Goal: Purchase product/service

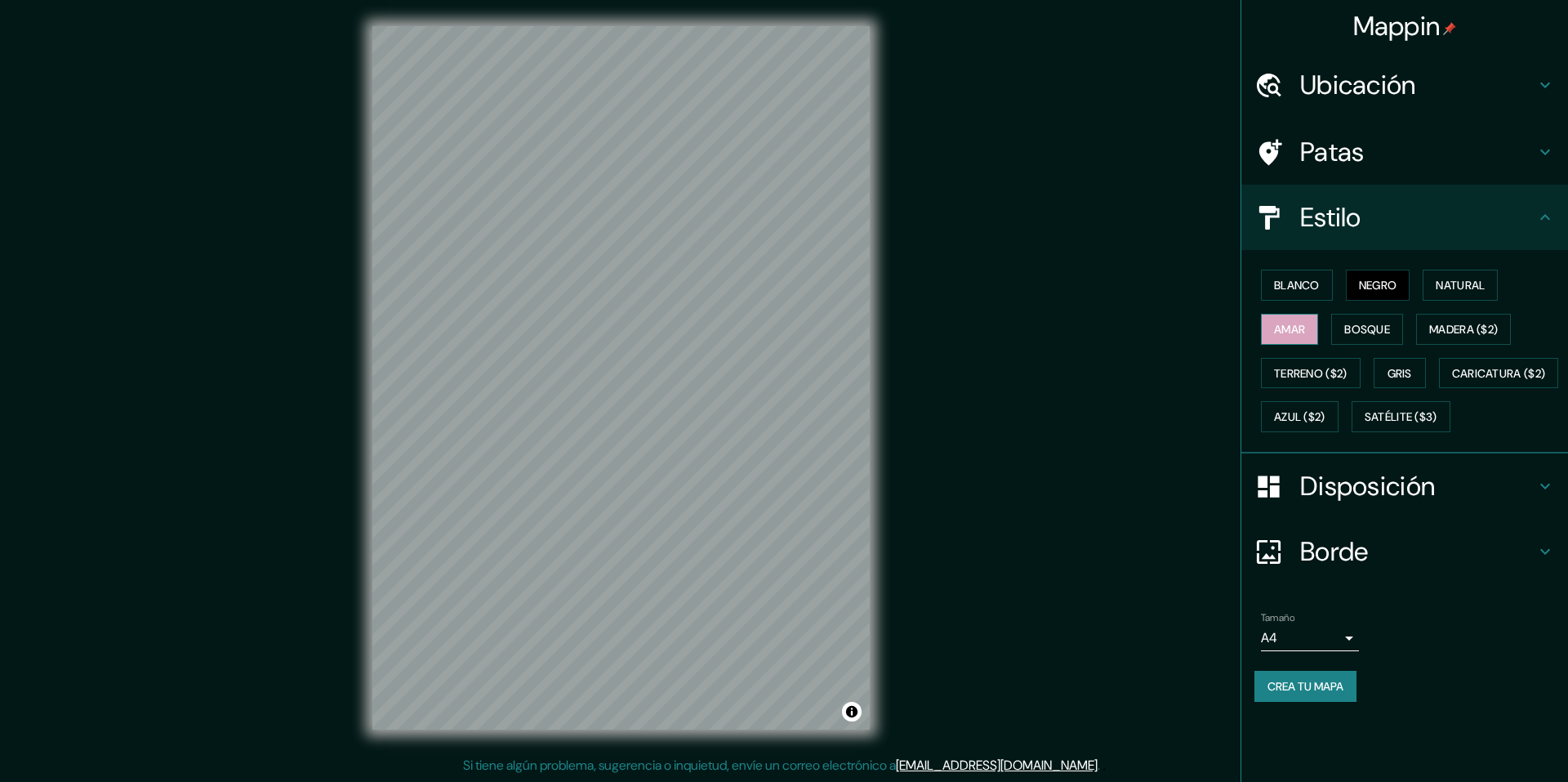
click at [1292, 333] on font "Amar" at bounding box center [1290, 329] width 31 height 14
click at [1401, 381] on font "Gris" at bounding box center [1399, 373] width 24 height 21
click at [1325, 412] on font "Azul ($2)" at bounding box center [1300, 417] width 52 height 14
click at [1405, 285] on button "Negro" at bounding box center [1378, 285] width 64 height 31
click at [1468, 284] on font "Natural" at bounding box center [1460, 285] width 49 height 14
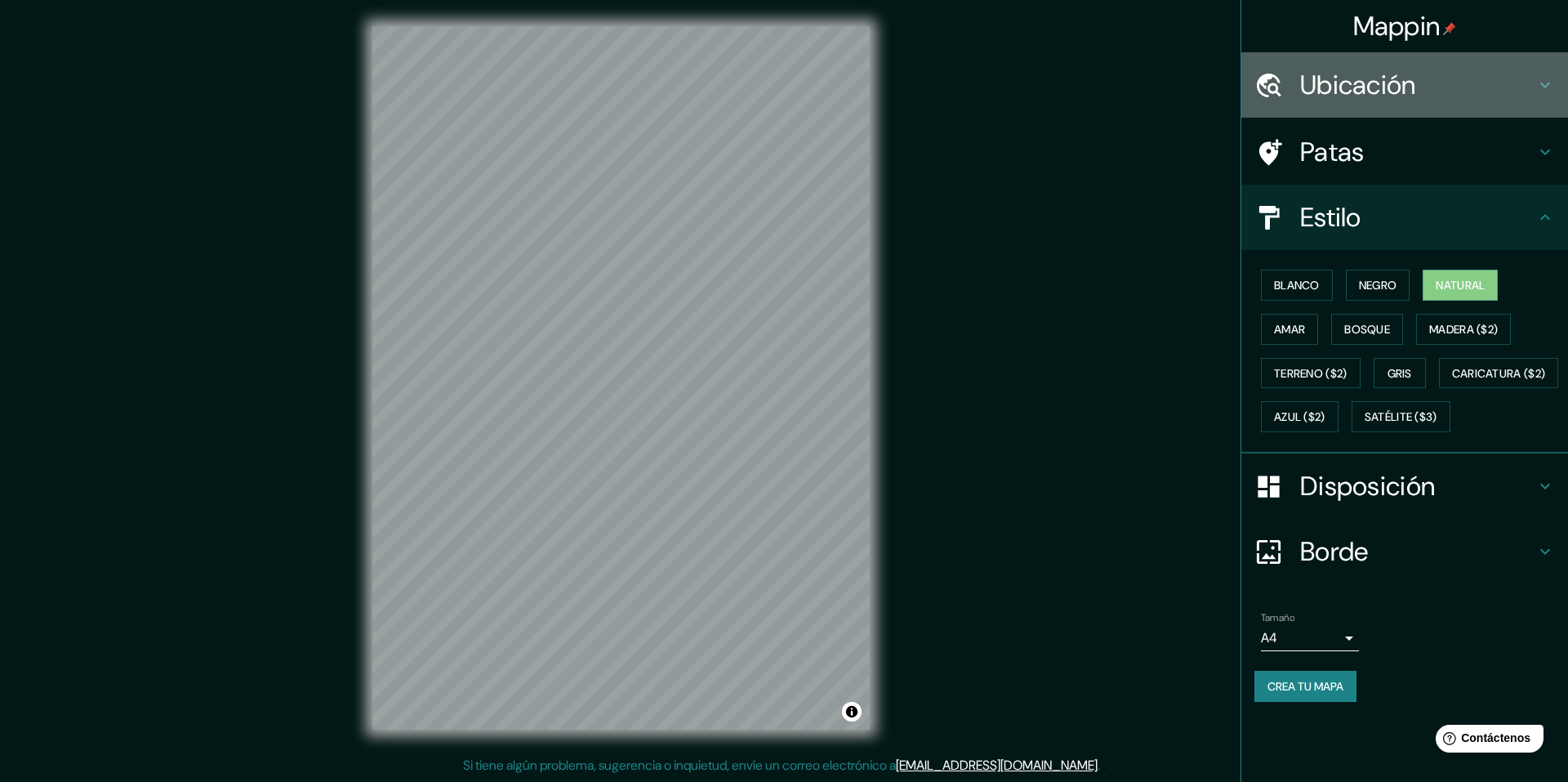
click at [1386, 101] on font "Ubicación" at bounding box center [1358, 85] width 116 height 34
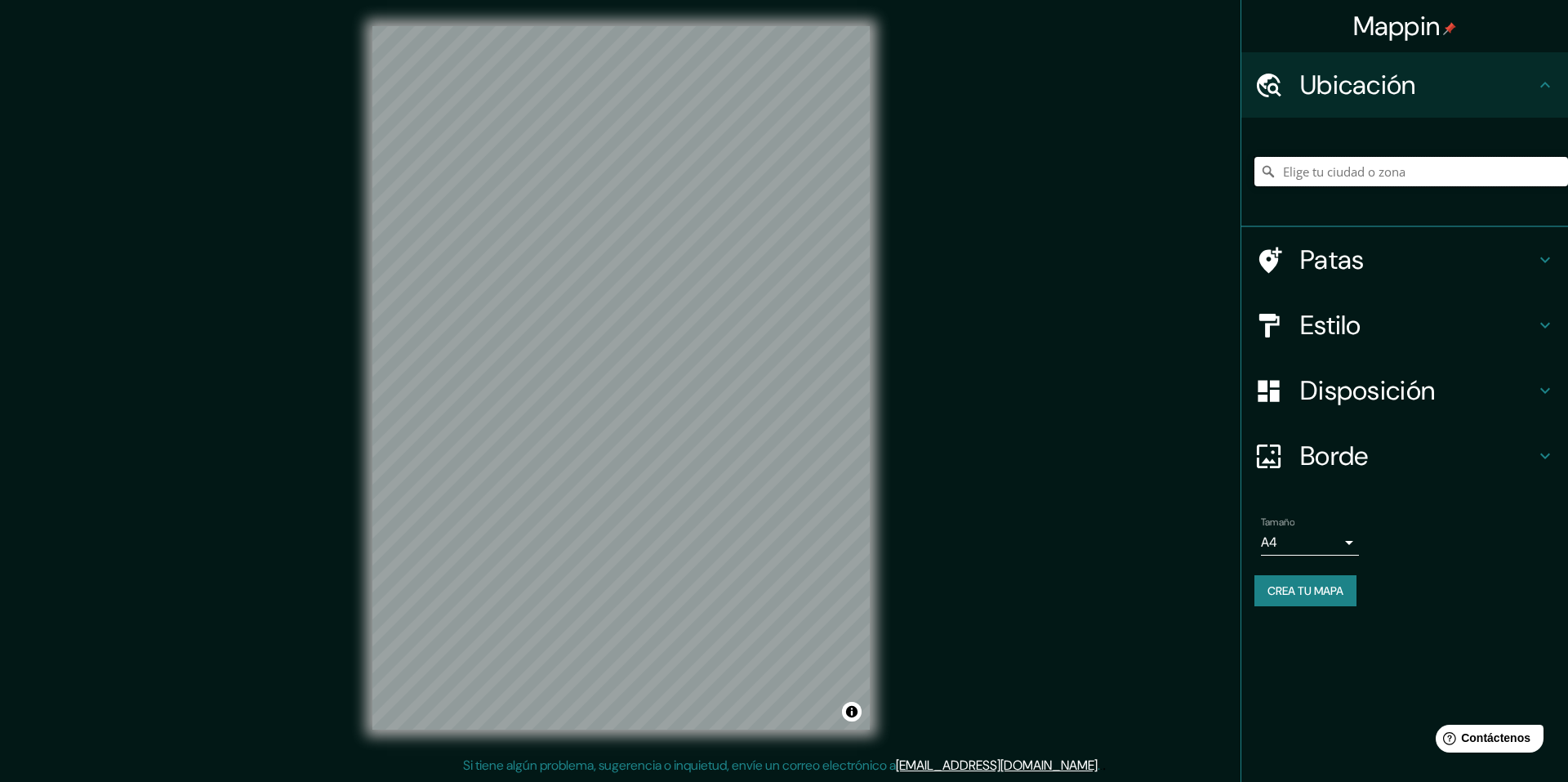
click at [1365, 159] on input "Elige tu ciudad o zona" at bounding box center [1411, 171] width 313 height 29
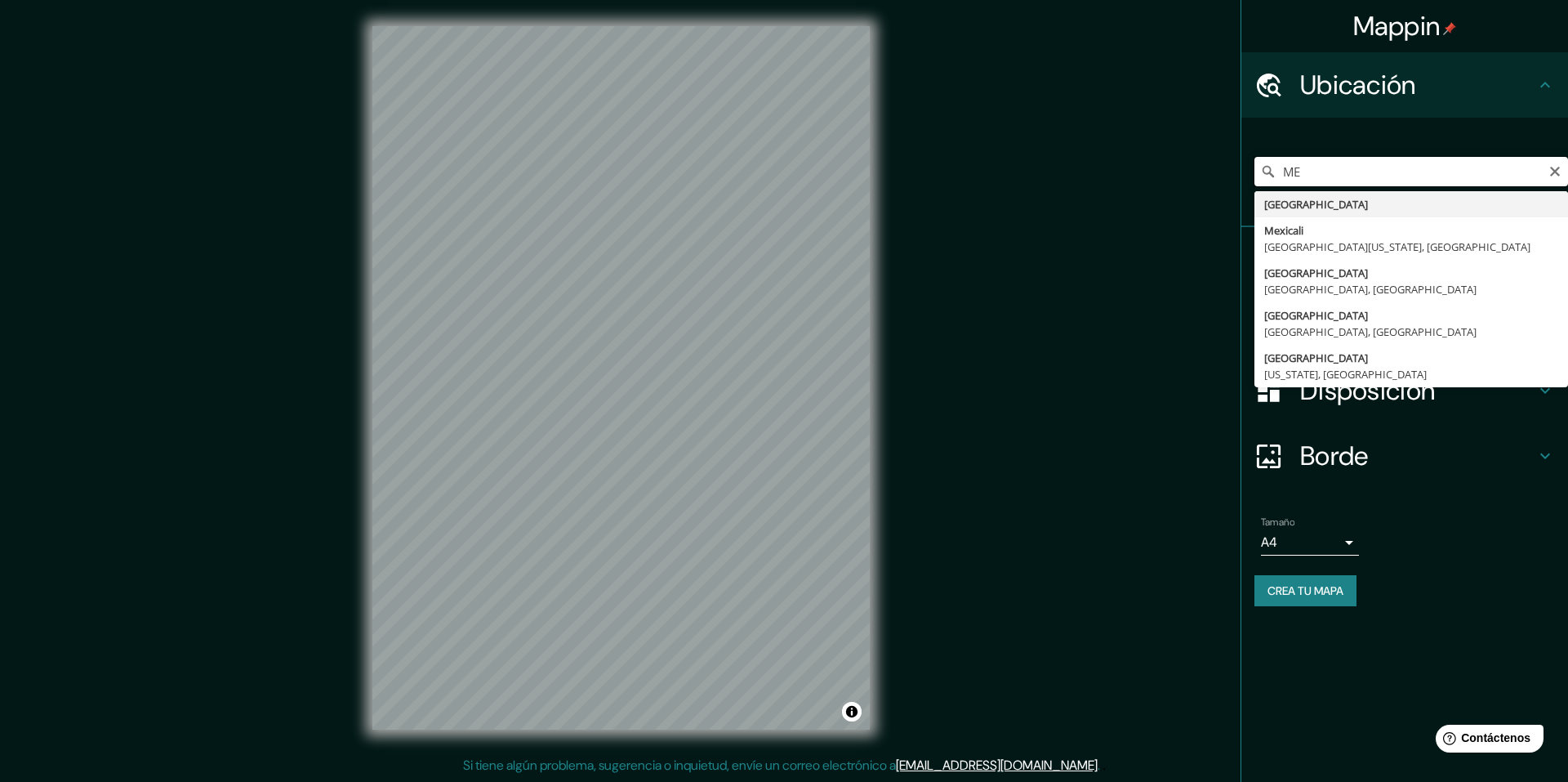
type input "M"
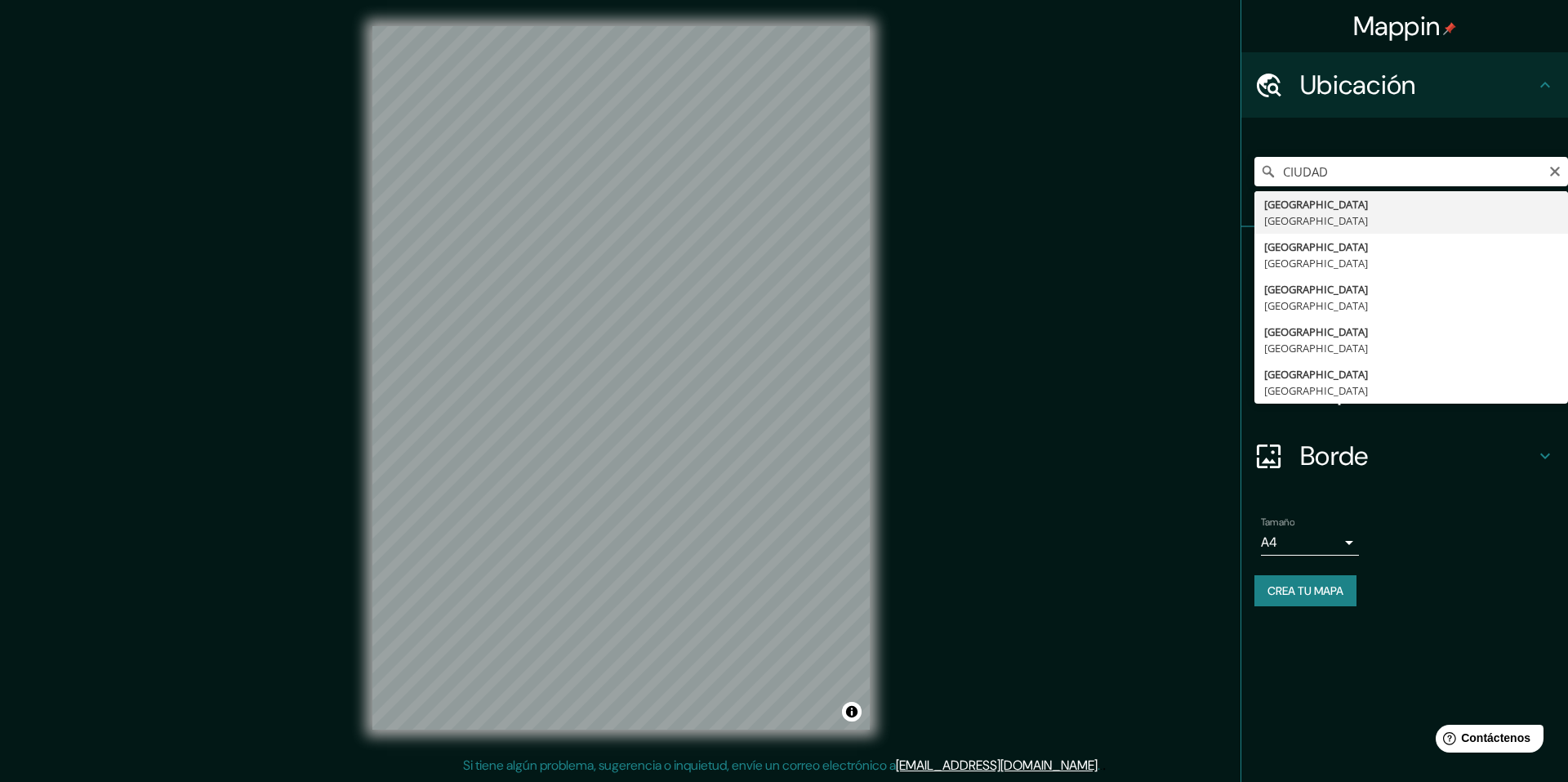
type input "[GEOGRAPHIC_DATA], [GEOGRAPHIC_DATA]"
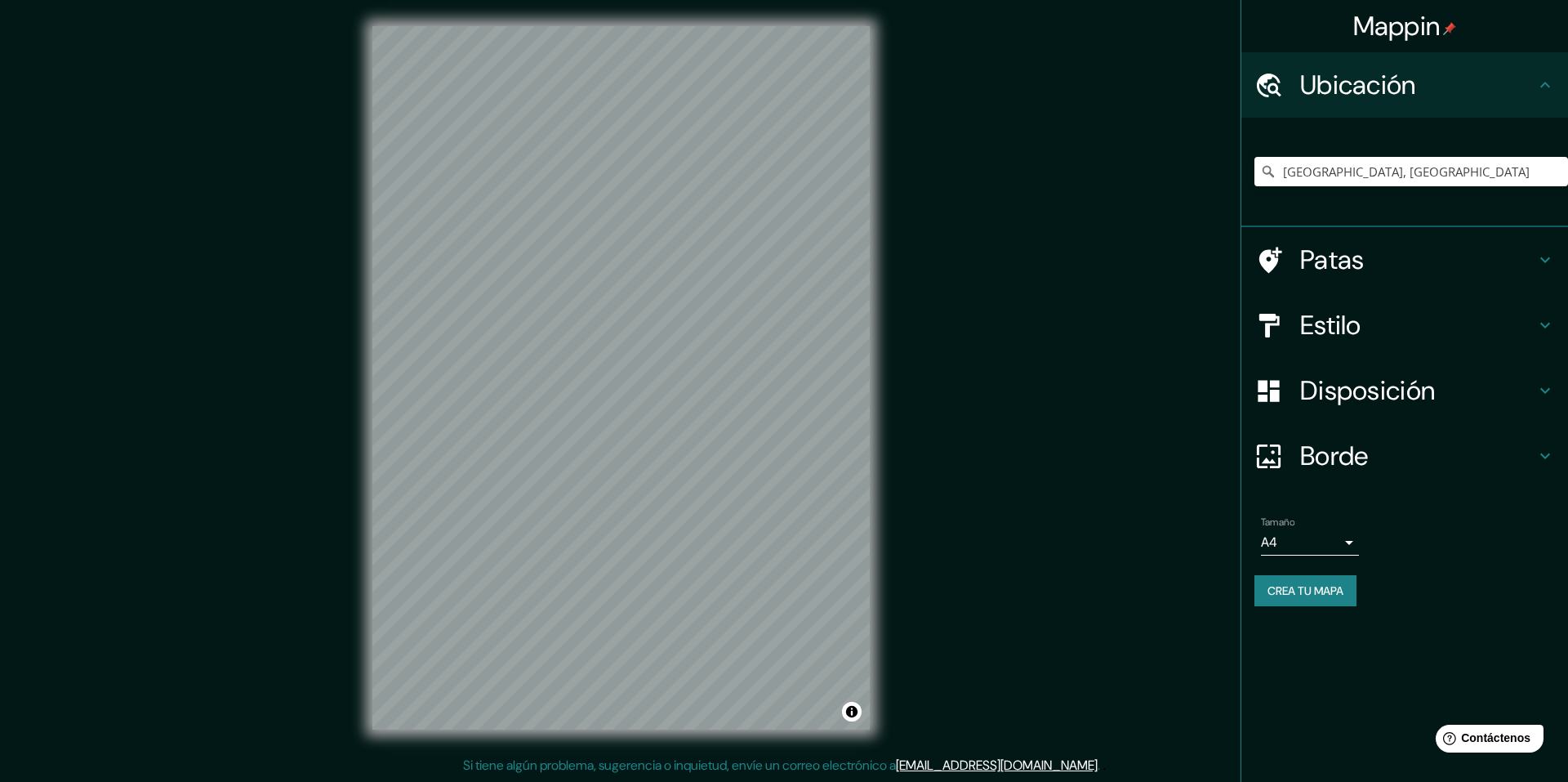
click at [1340, 315] on font "Estilo" at bounding box center [1331, 325] width 62 height 34
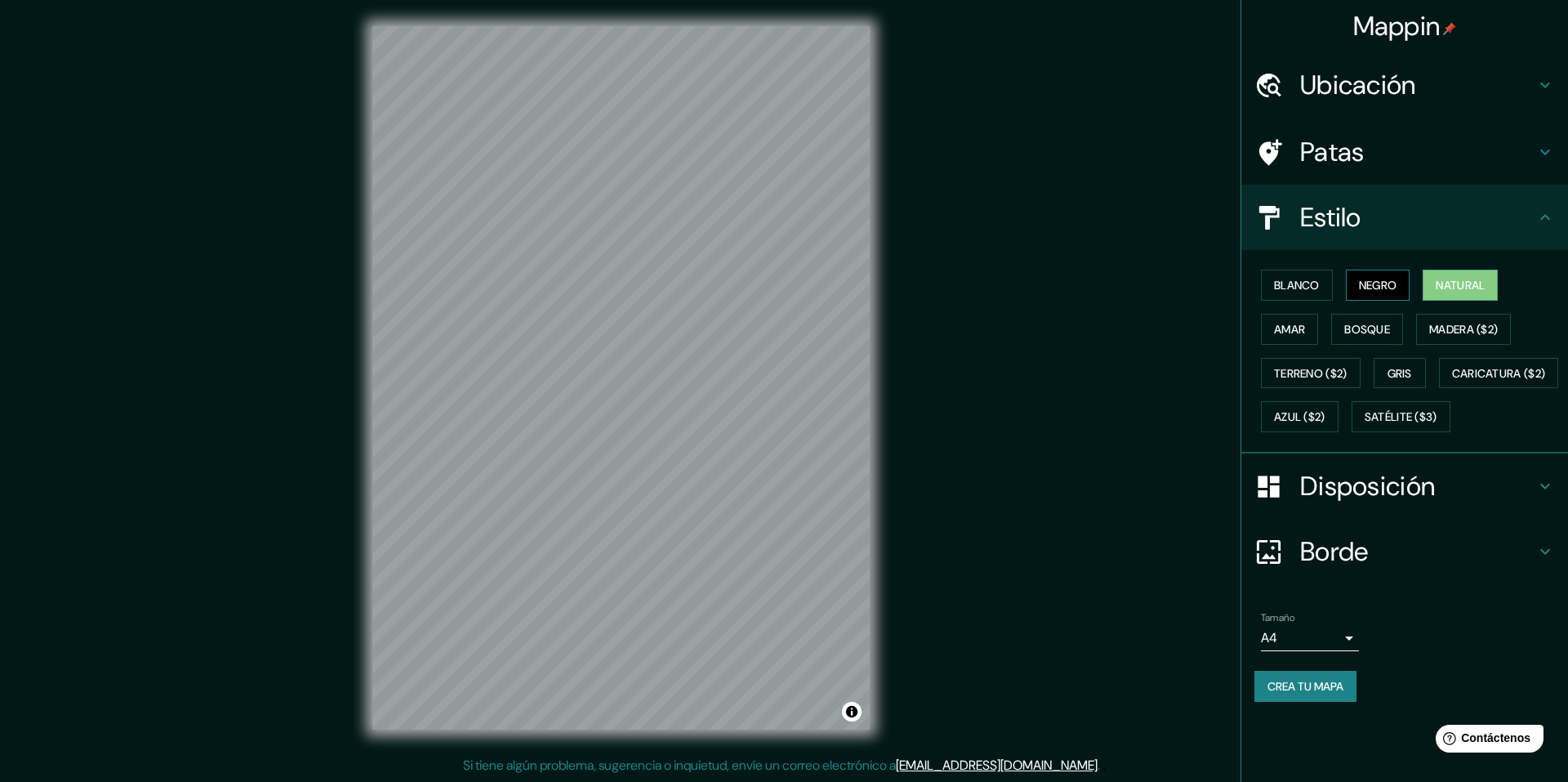
click at [1373, 279] on font "Negro" at bounding box center [1378, 285] width 38 height 14
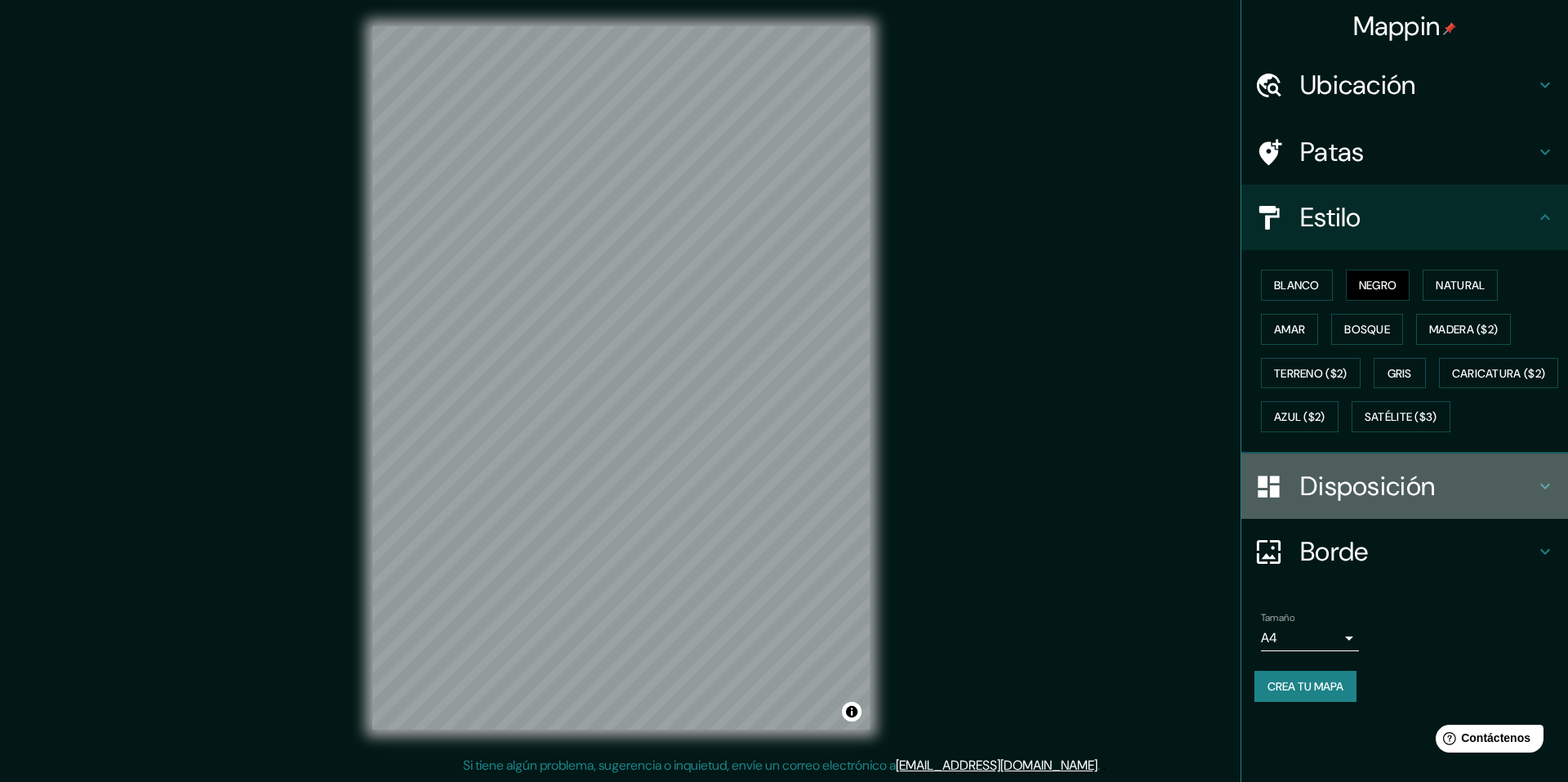
click at [1356, 503] on font "Disposición" at bounding box center [1367, 486] width 135 height 34
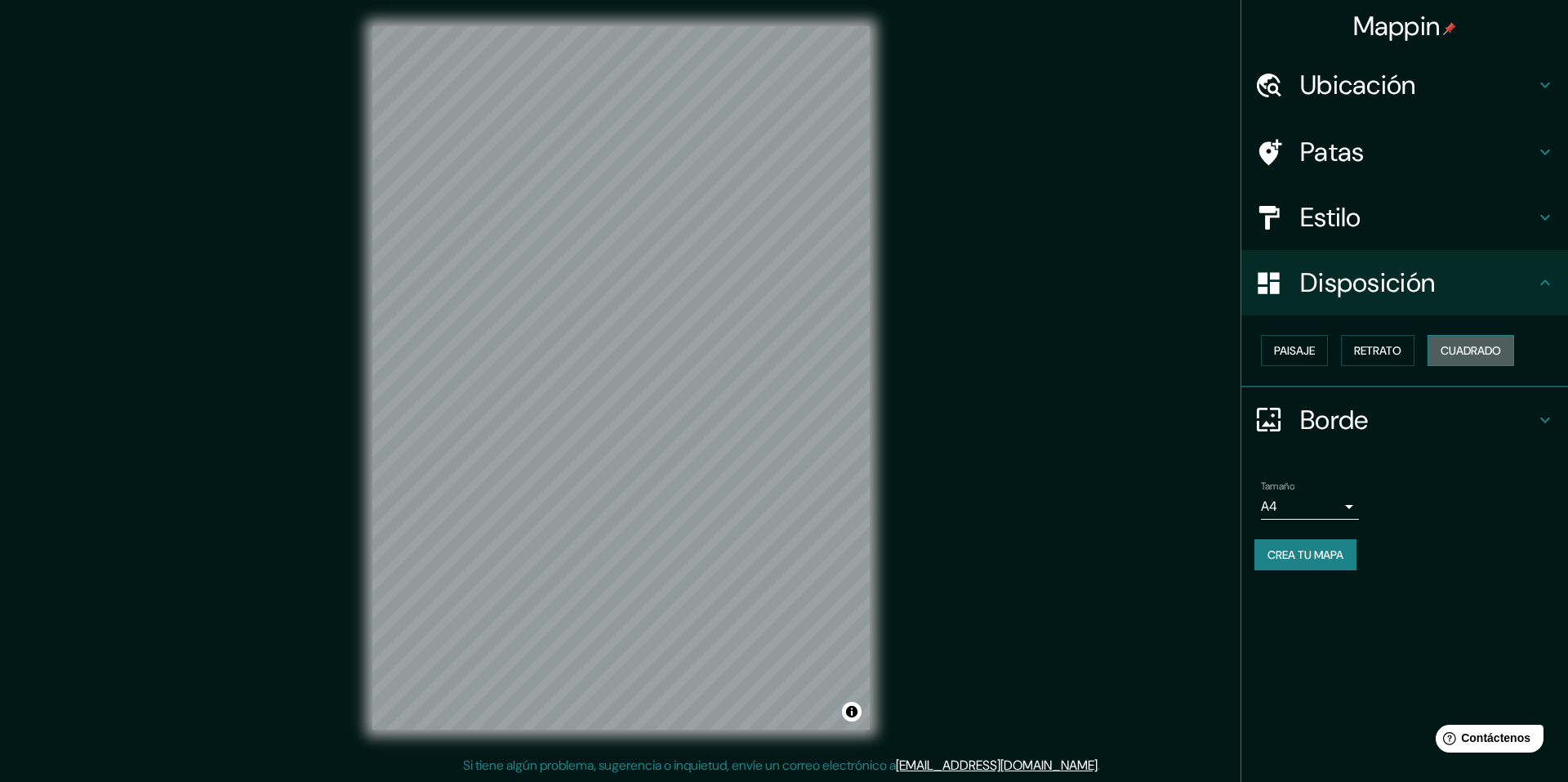
click at [1449, 349] on font "Cuadrado" at bounding box center [1471, 350] width 61 height 14
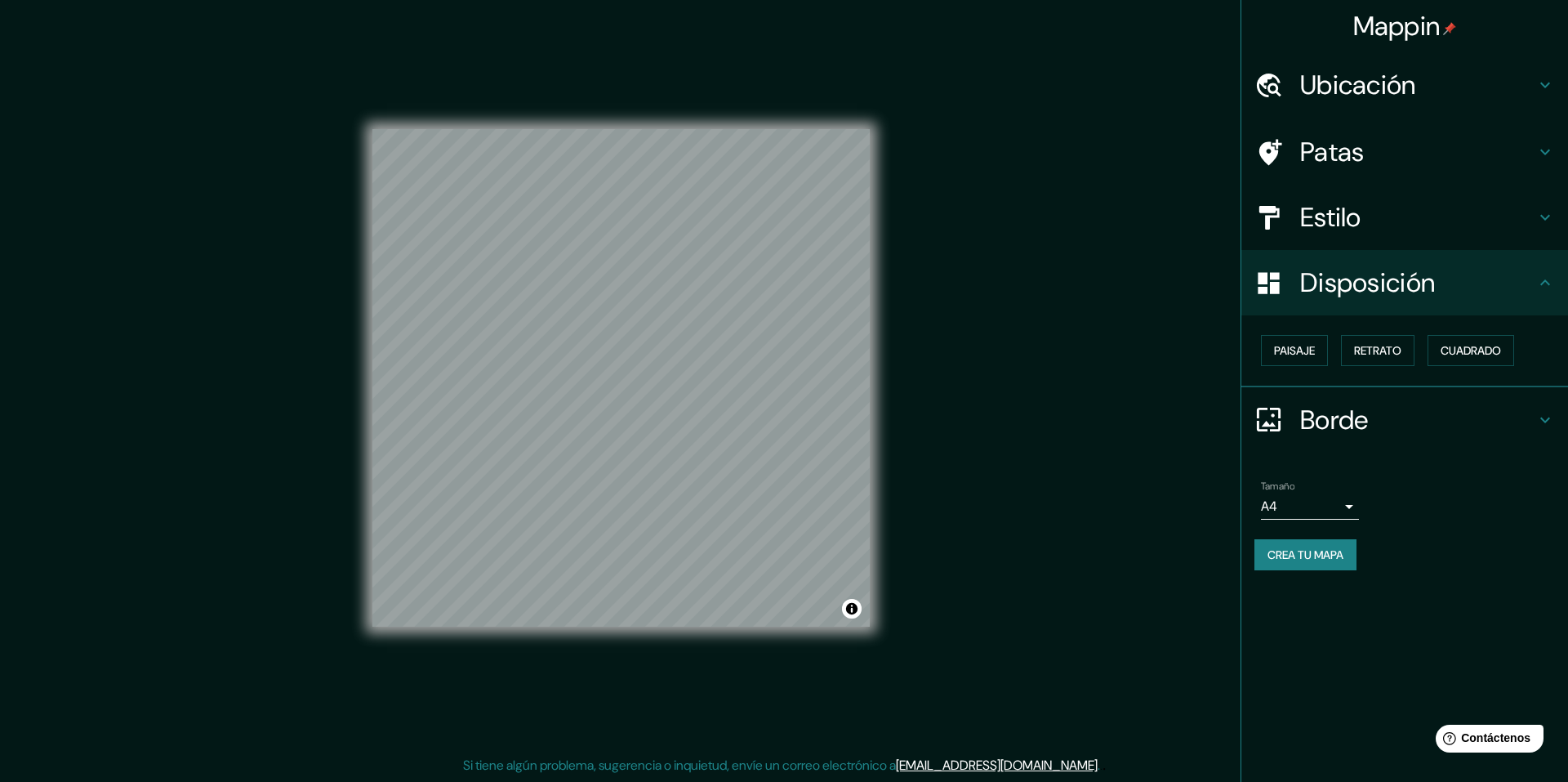
click at [1422, 96] on h4 "Ubicación" at bounding box center [1418, 85] width 236 height 33
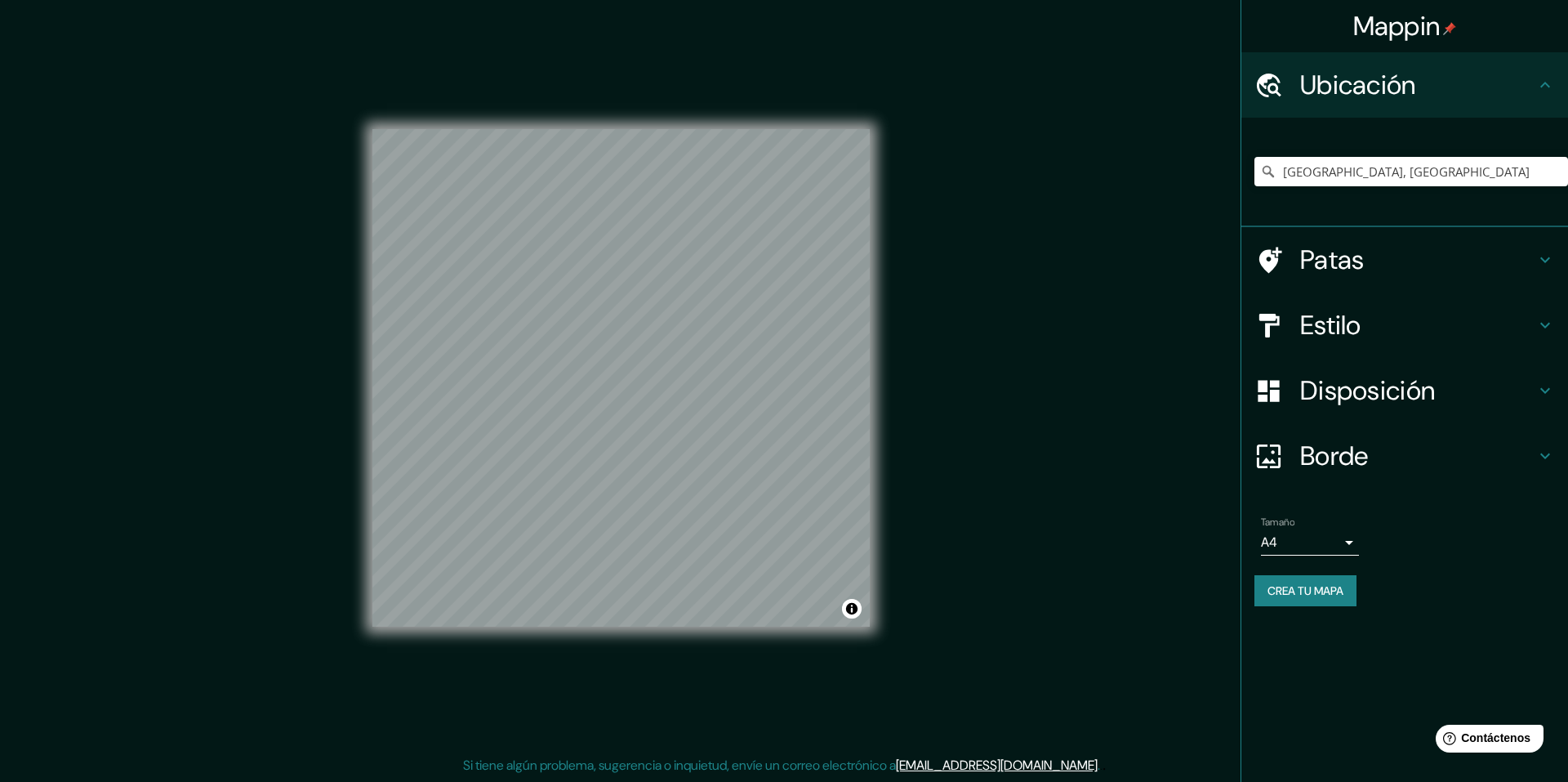
click at [1476, 92] on h4 "Ubicación" at bounding box center [1418, 85] width 236 height 33
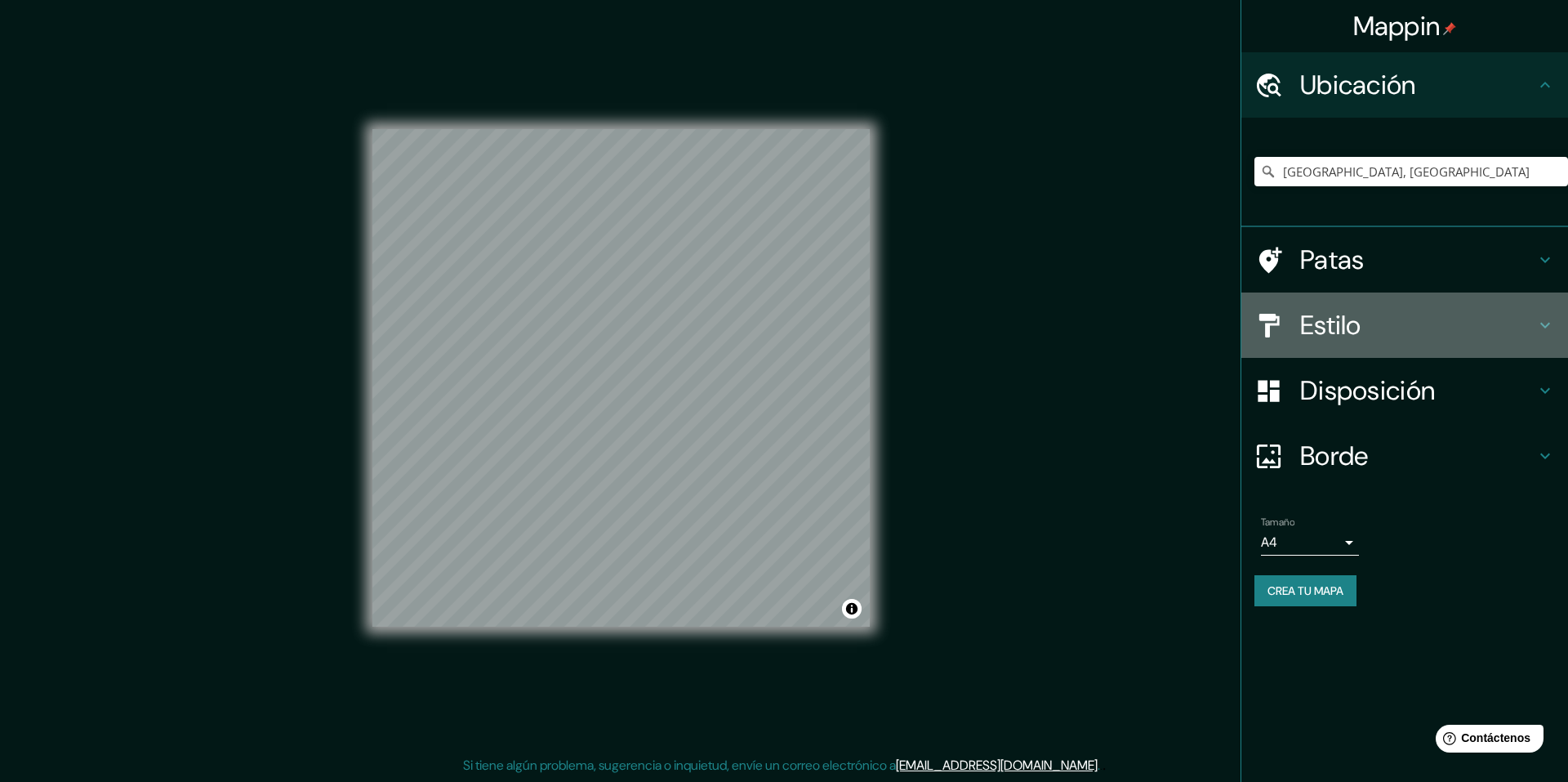
click at [1413, 309] on h4 "Estilo" at bounding box center [1418, 325] width 236 height 33
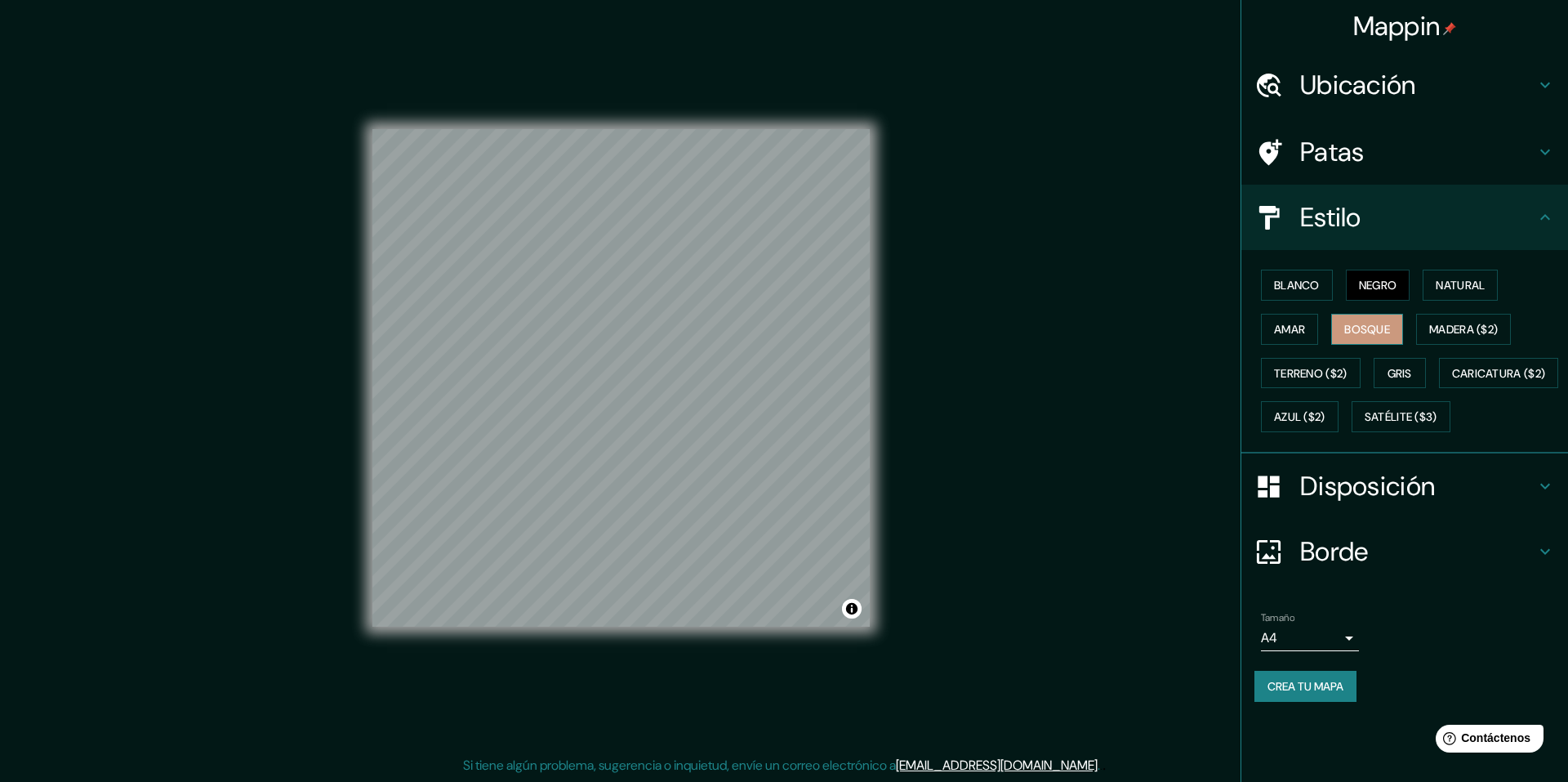
click at [1370, 338] on font "Bosque" at bounding box center [1366, 329] width 46 height 21
click at [1450, 287] on font "Natural" at bounding box center [1460, 285] width 49 height 14
click at [1425, 78] on h4 "Ubicación" at bounding box center [1418, 85] width 236 height 33
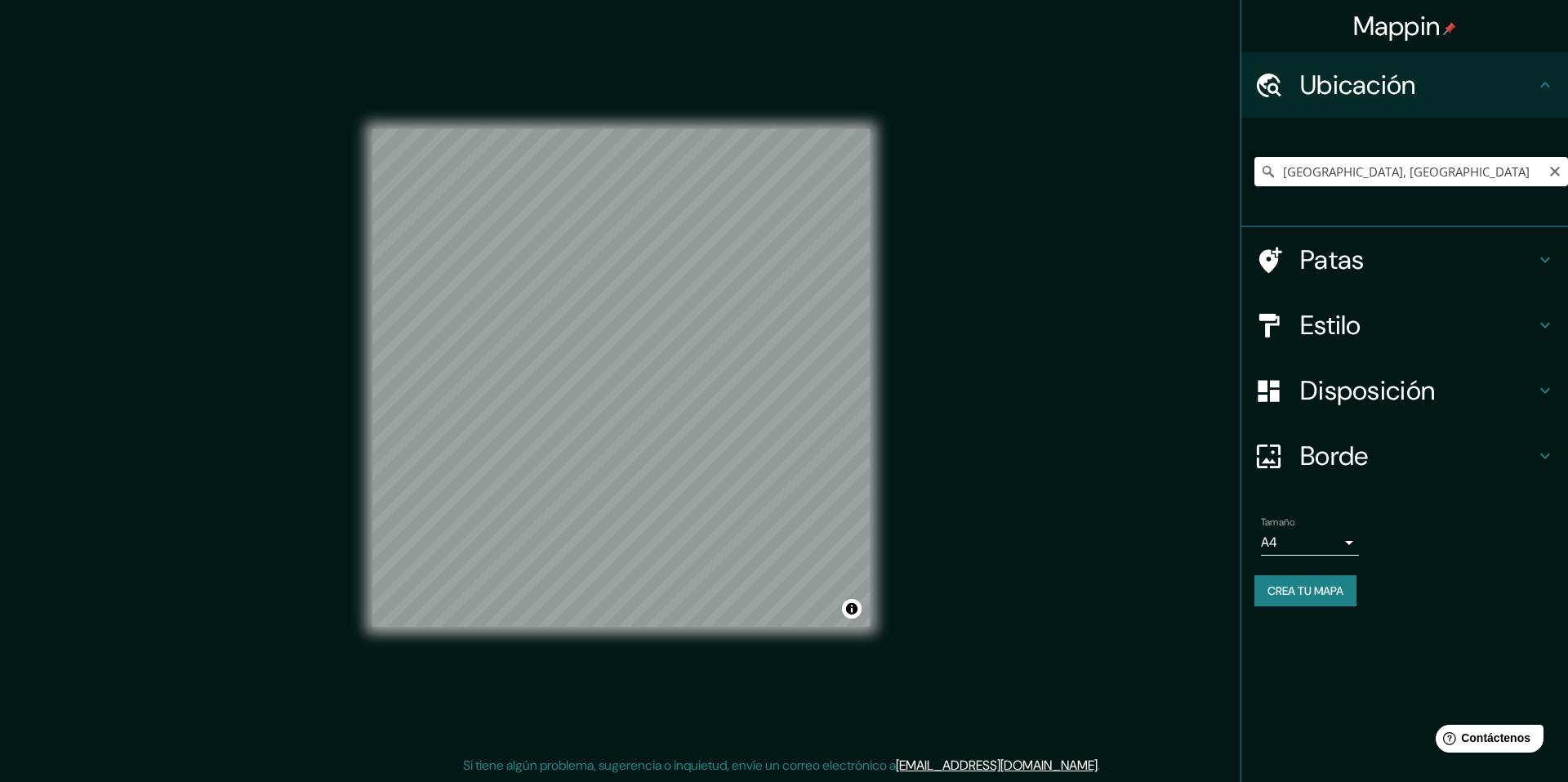
click at [1293, 177] on input "[GEOGRAPHIC_DATA], [GEOGRAPHIC_DATA]" at bounding box center [1411, 171] width 313 height 29
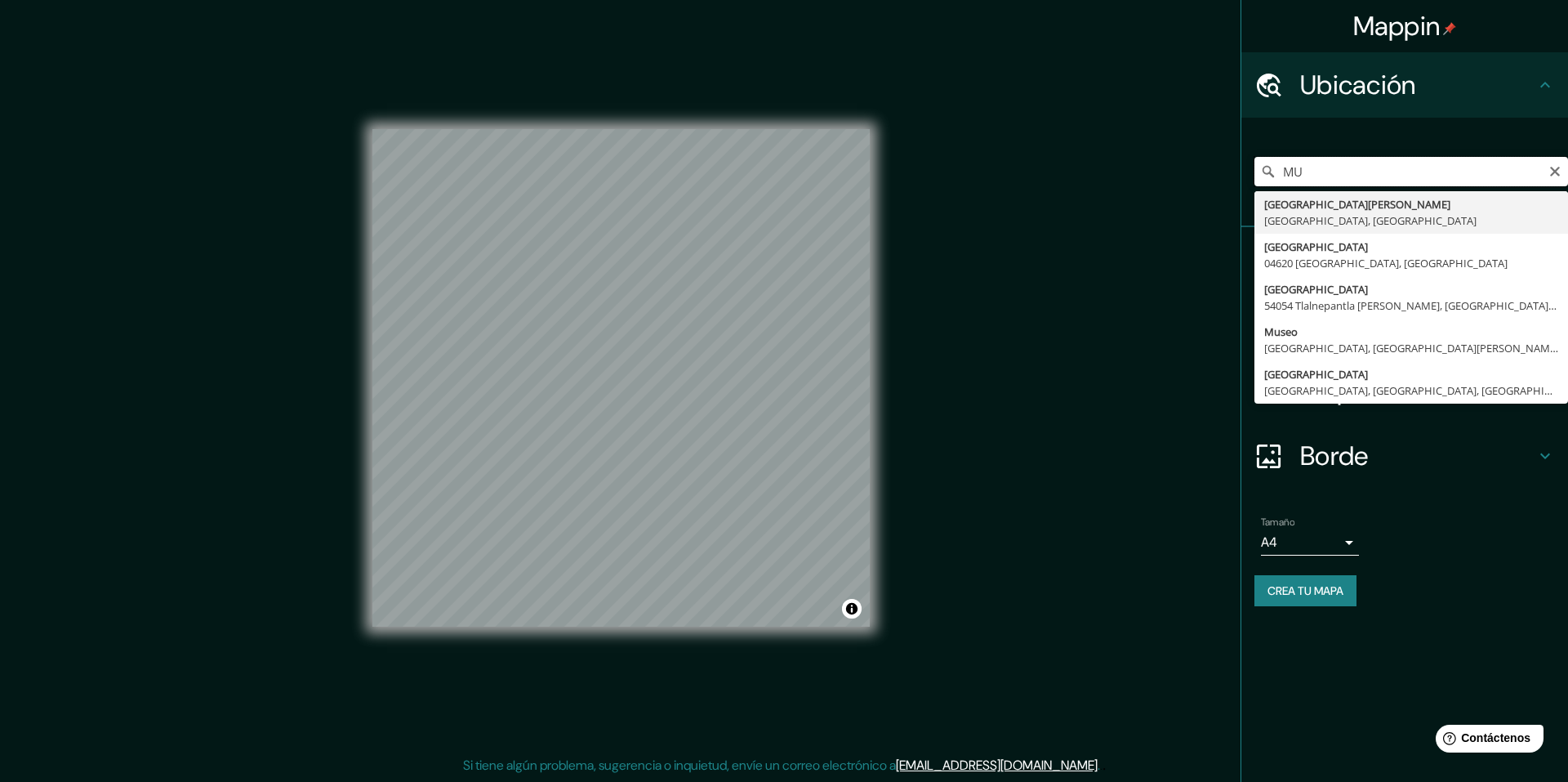
type input "M"
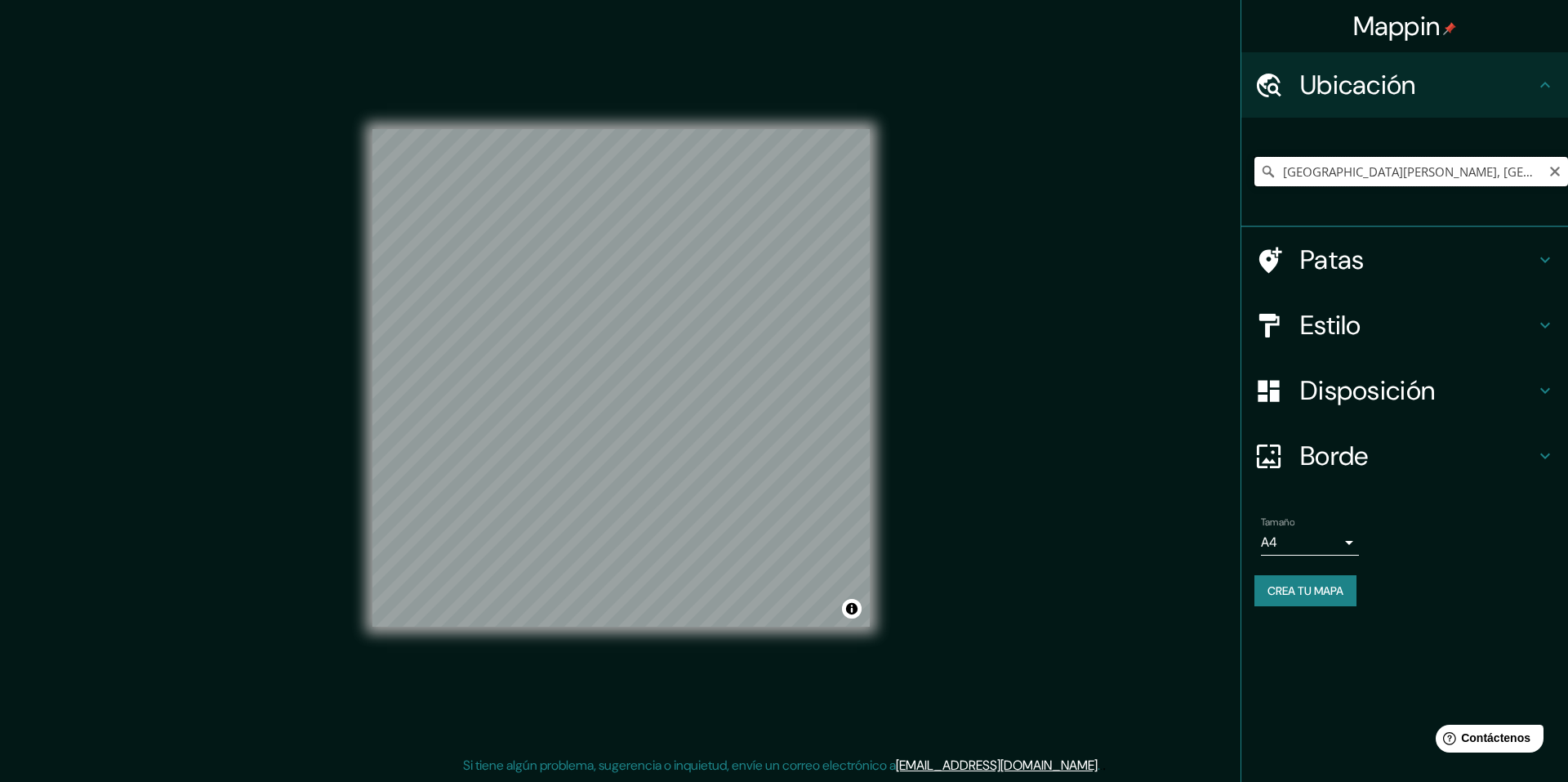
click at [1415, 176] on input "[GEOGRAPHIC_DATA][PERSON_NAME], [GEOGRAPHIC_DATA], [GEOGRAPHIC_DATA]" at bounding box center [1411, 171] width 313 height 29
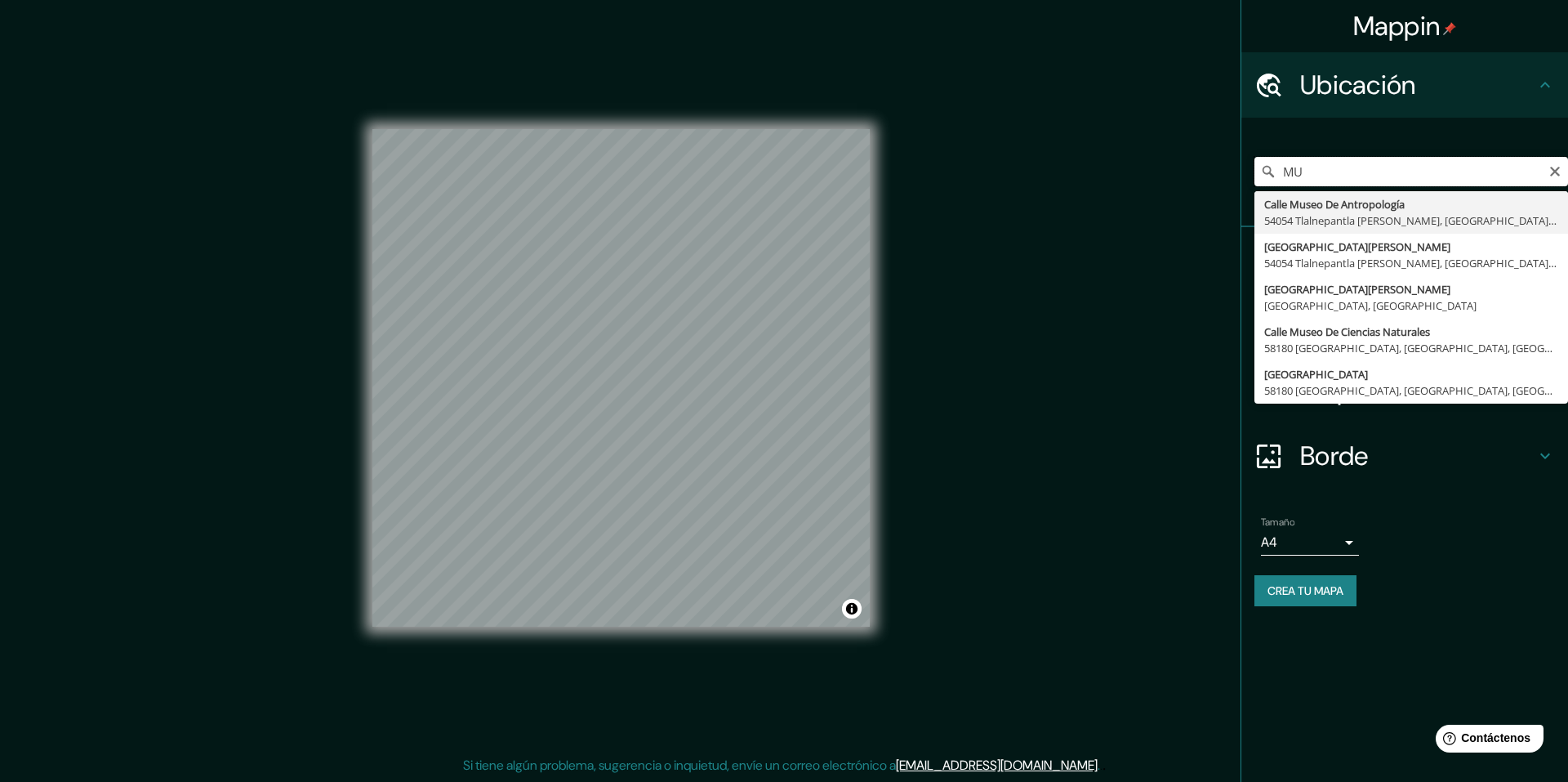
type input "M"
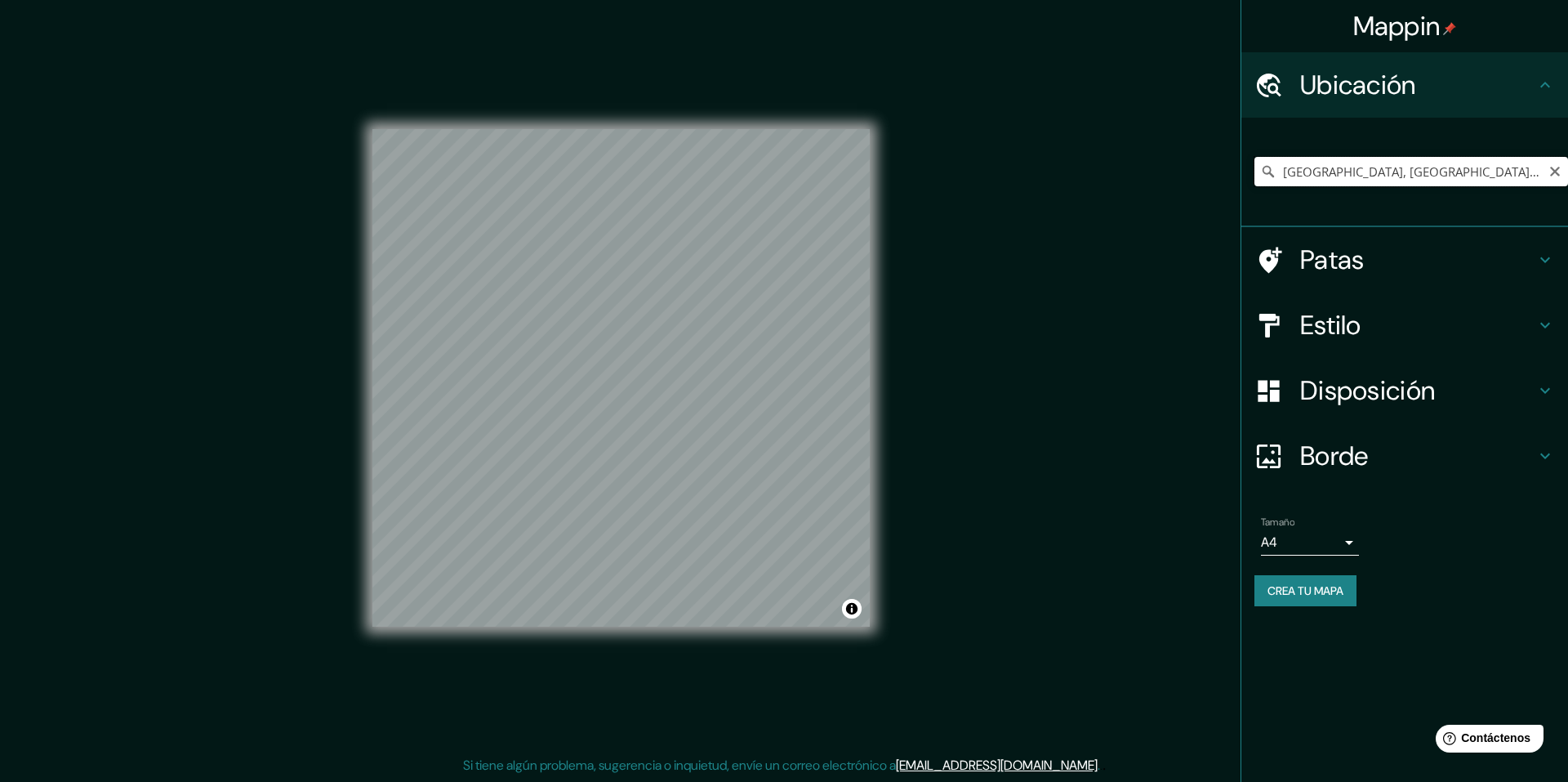
click at [1448, 169] on input "[GEOGRAPHIC_DATA], [GEOGRAPHIC_DATA], [GEOGRAPHIC_DATA]" at bounding box center [1411, 171] width 313 height 29
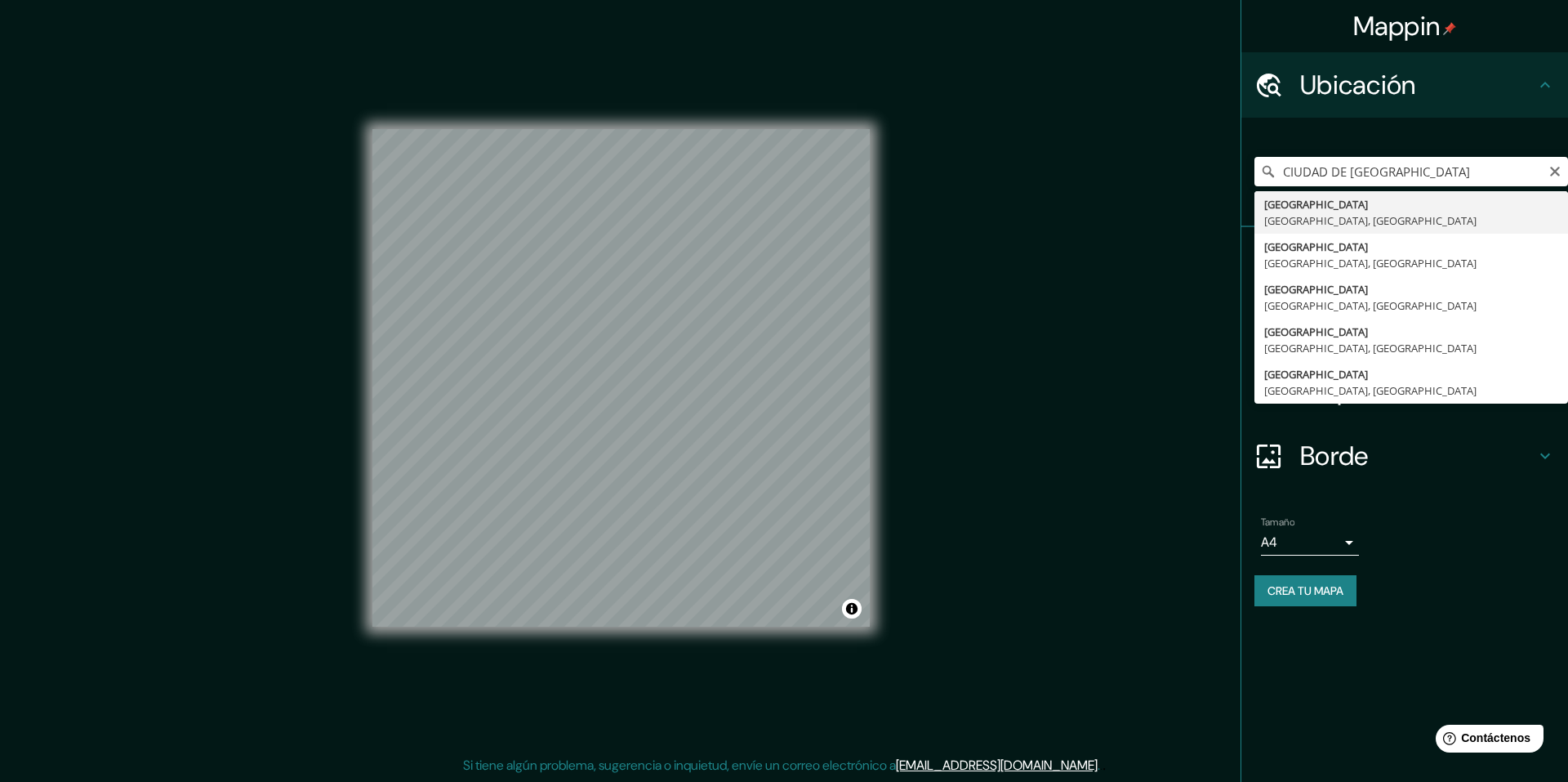
type input "[STREET_ADDRESS]"
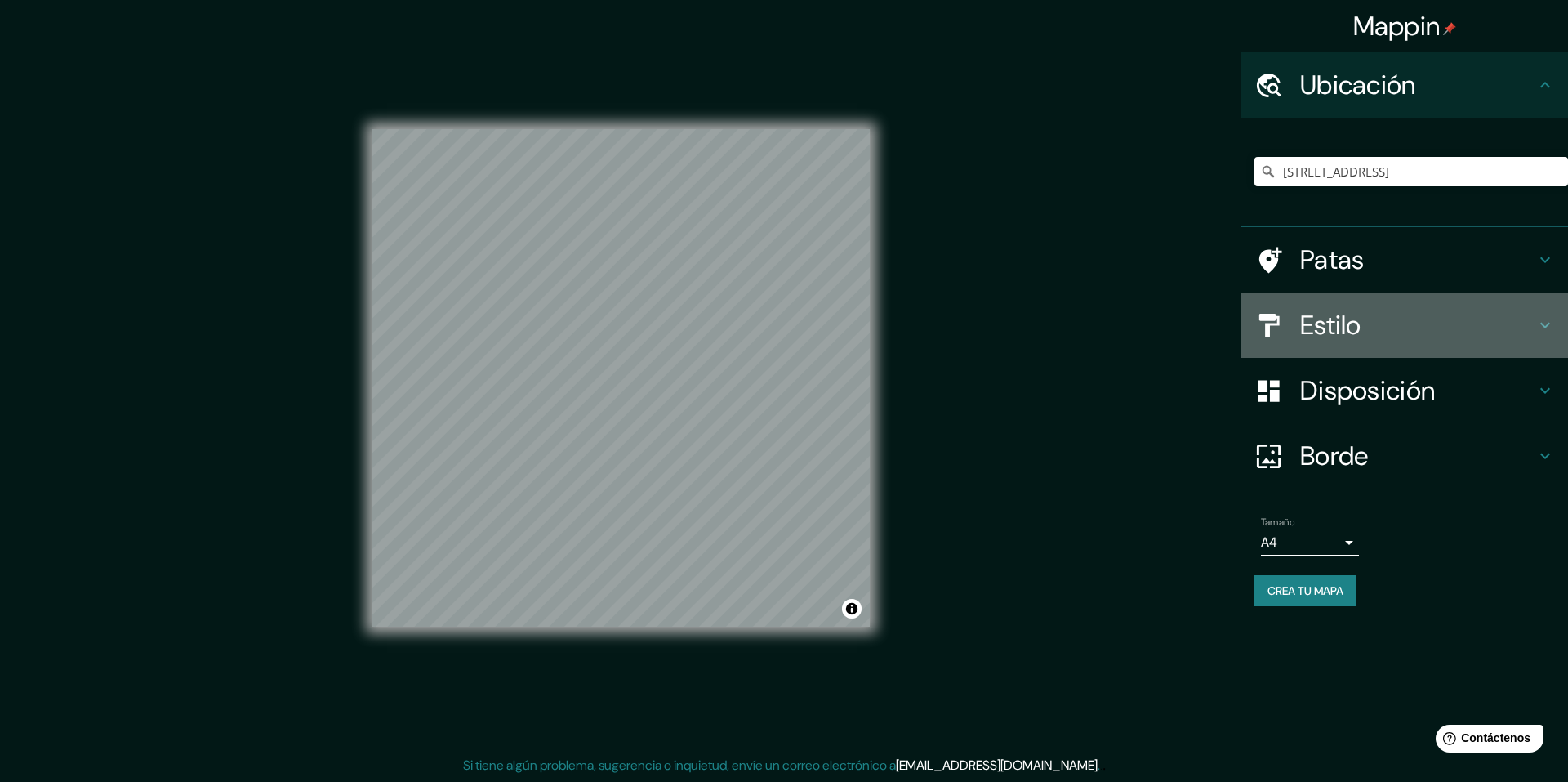
click at [1367, 321] on h4 "Estilo" at bounding box center [1418, 325] width 236 height 33
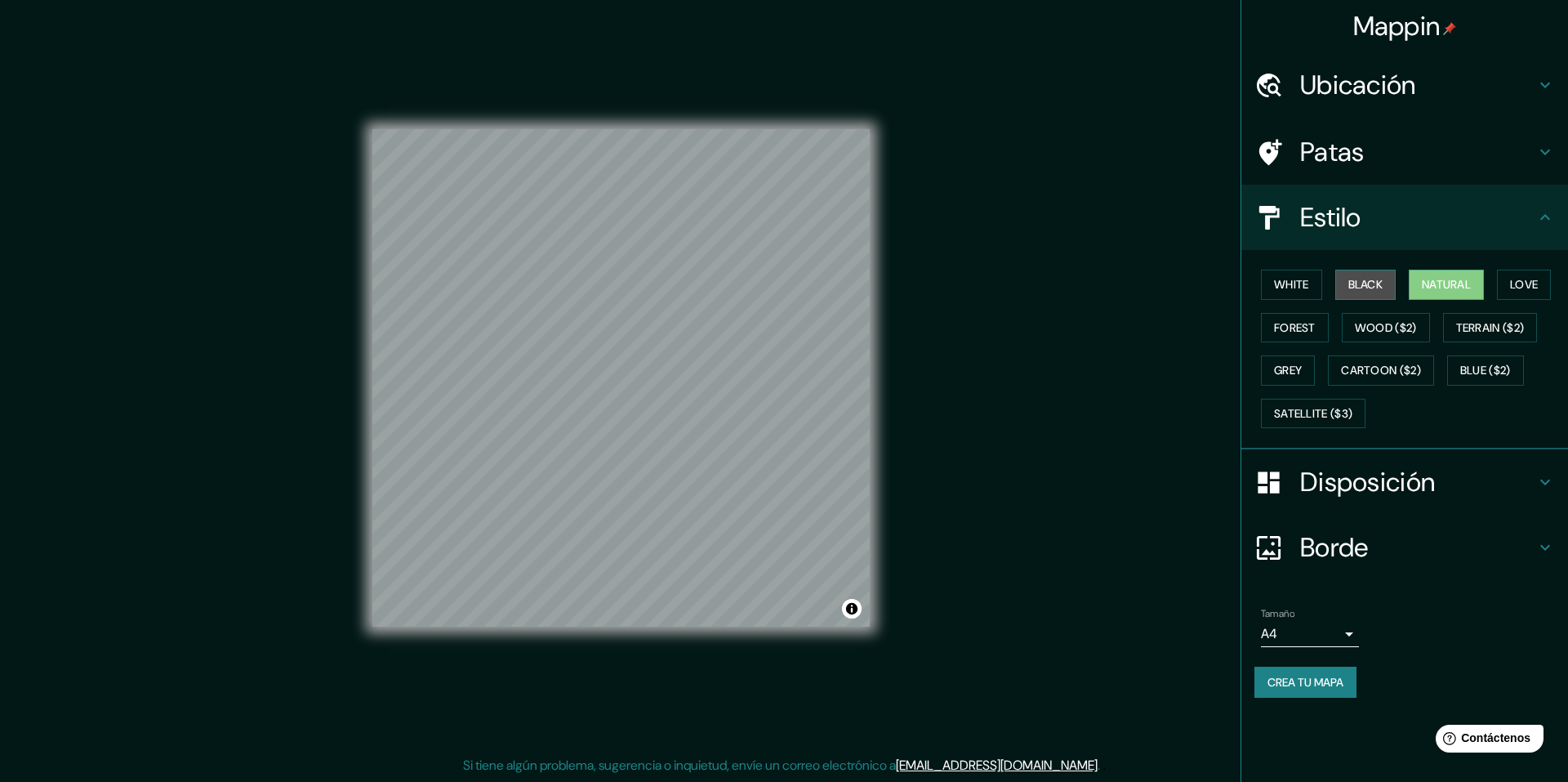
click at [1370, 288] on button "Black" at bounding box center [1365, 285] width 62 height 30
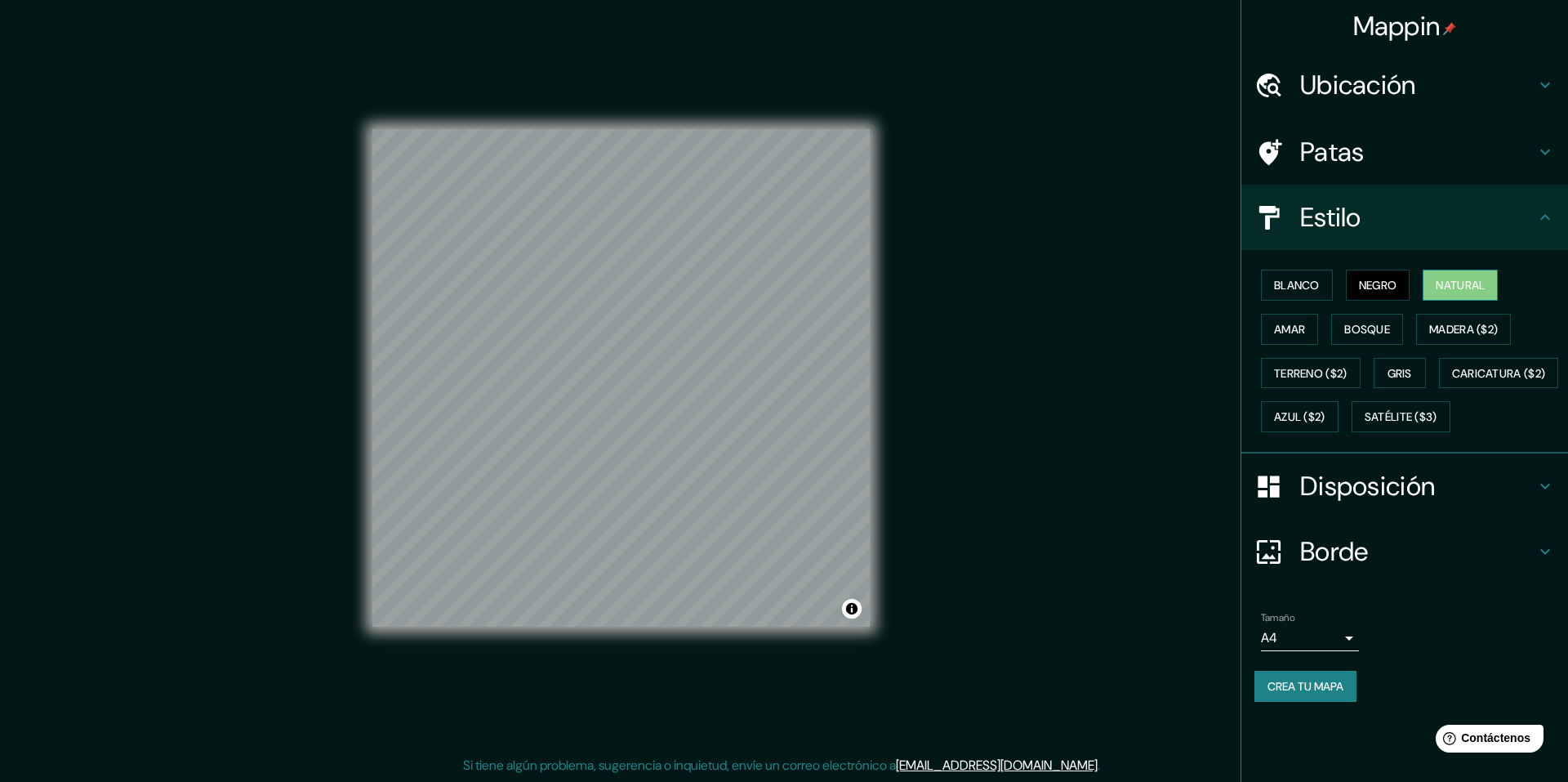
click at [1463, 287] on font "Natural" at bounding box center [1460, 285] width 49 height 14
click at [1264, 294] on button "Blanco" at bounding box center [1297, 285] width 72 height 31
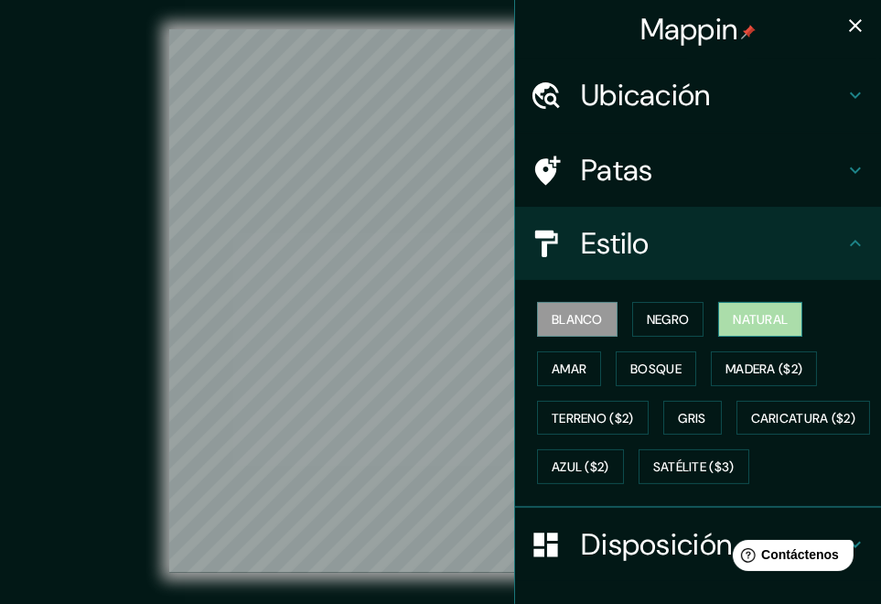
click at [760, 319] on font "Natural" at bounding box center [760, 319] width 55 height 16
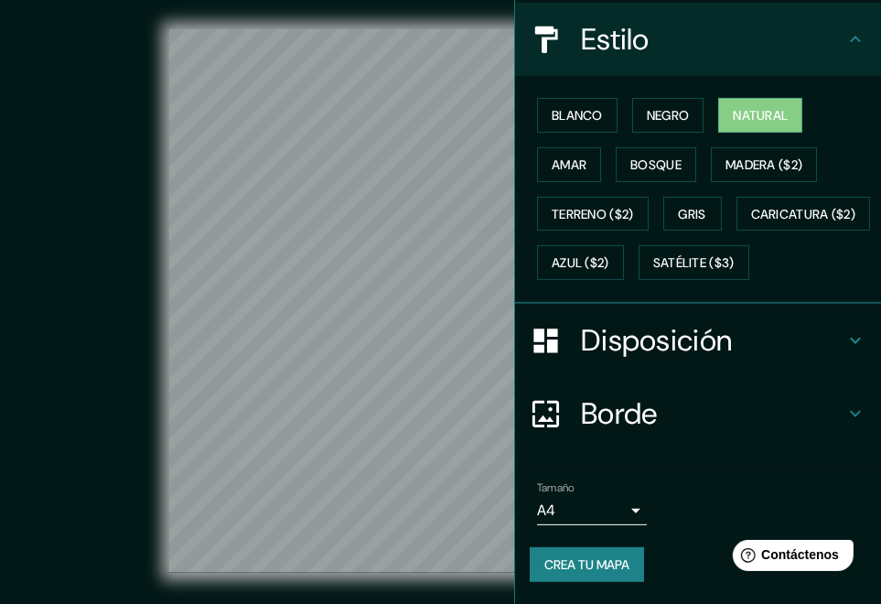
click at [730, 345] on h4 "Disposición" at bounding box center [713, 340] width 264 height 37
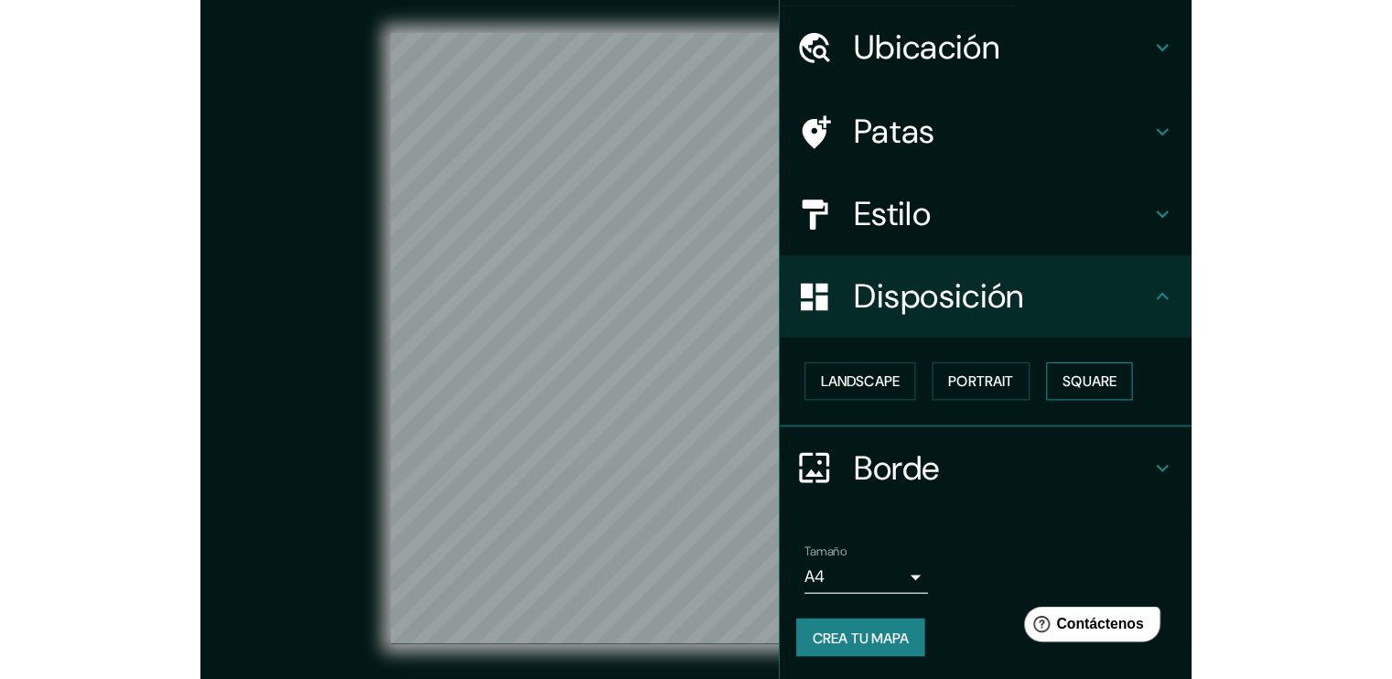
scroll to position [54, 0]
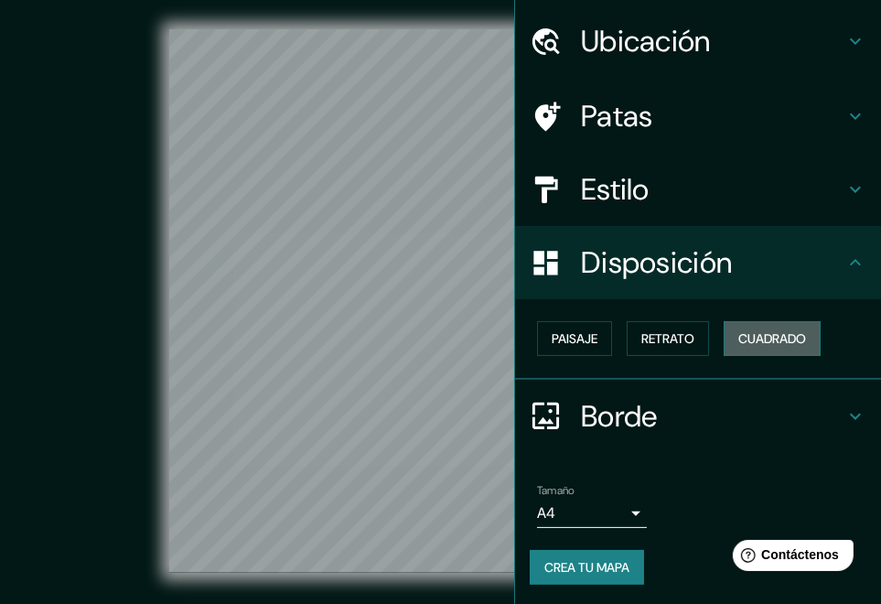
click at [784, 332] on font "Cuadrado" at bounding box center [773, 338] width 68 height 16
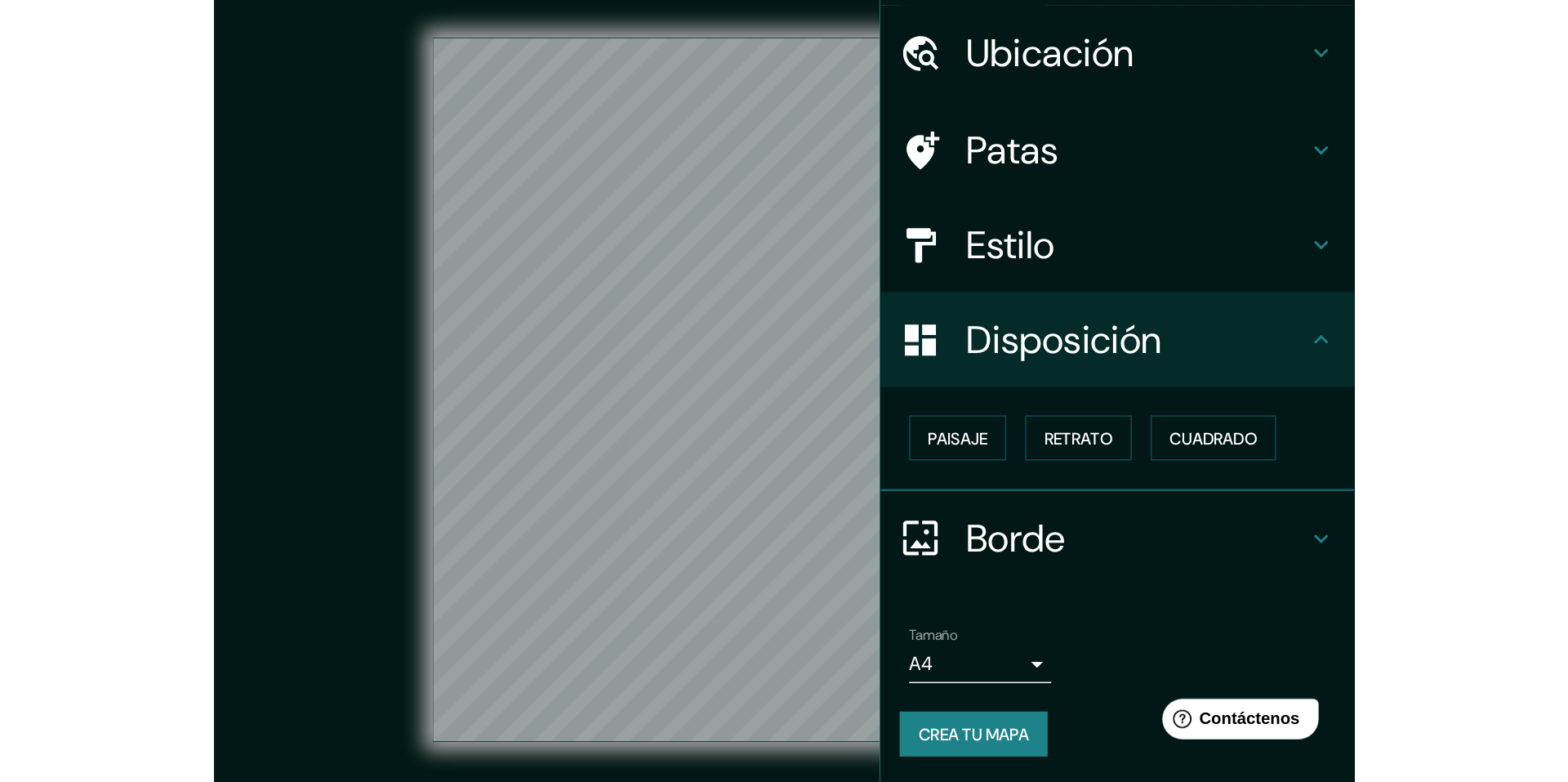
scroll to position [0, 0]
